Goal: Navigation & Orientation: Find specific page/section

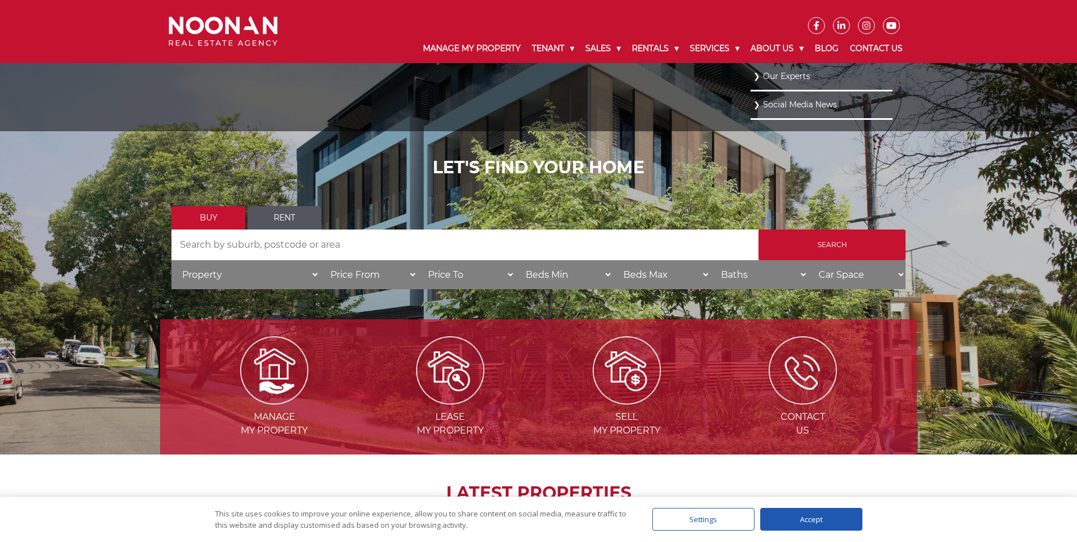
click at [800, 74] on link "Our Experts" at bounding box center [822, 76] width 136 height 15
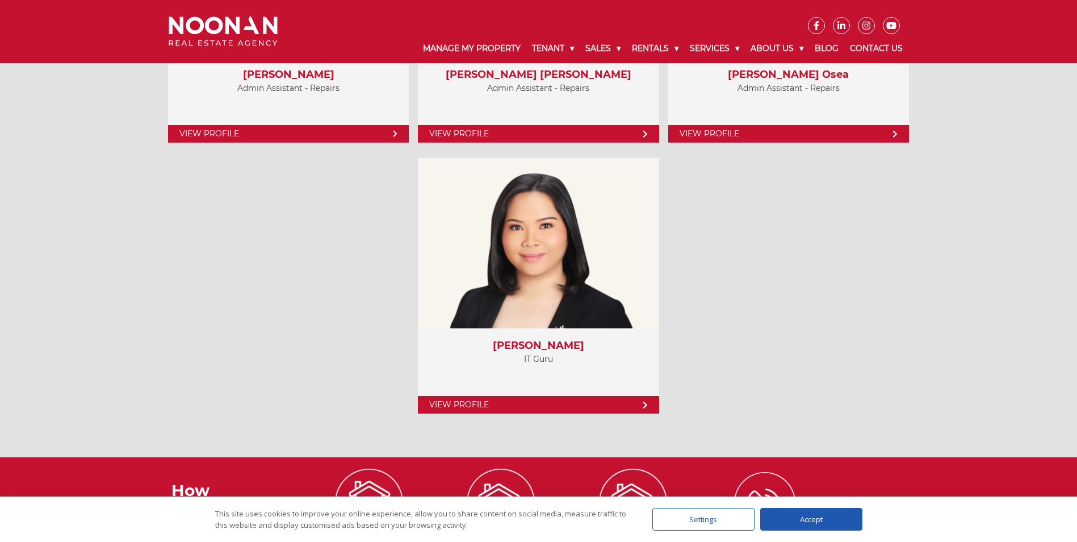
scroll to position [4644, 0]
